Goal: Information Seeking & Learning: Learn about a topic

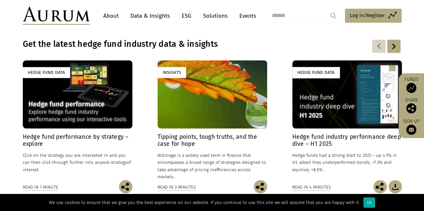
scroll to position [436, 0]
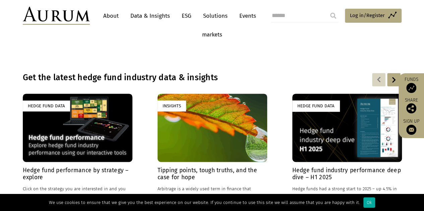
click at [312, 191] on p "Hedge funds had a strong start to 2025 – up 4.5% in H1, albeit they underperfor…" at bounding box center [347, 196] width 110 height 21
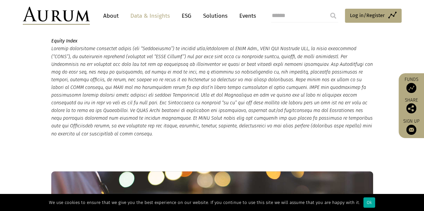
scroll to position [1676, 0]
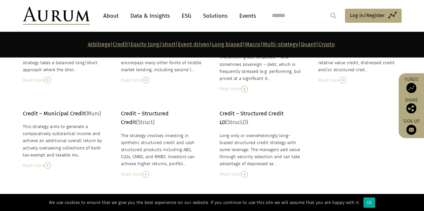
scroll to position [603, 0]
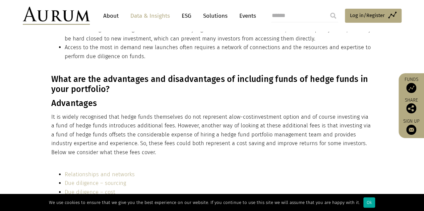
scroll to position [737, 0]
